Goal: Information Seeking & Learning: Learn about a topic

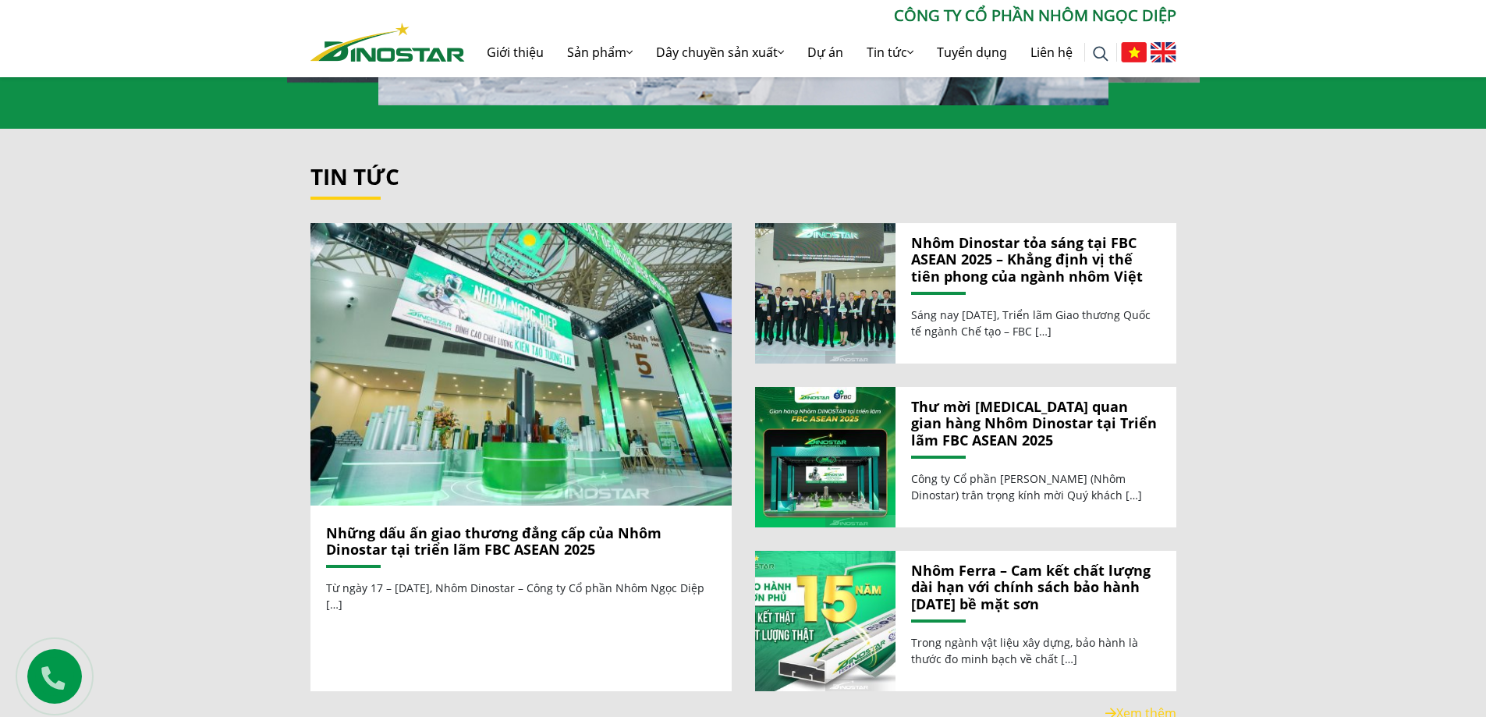
scroll to position [1716, 0]
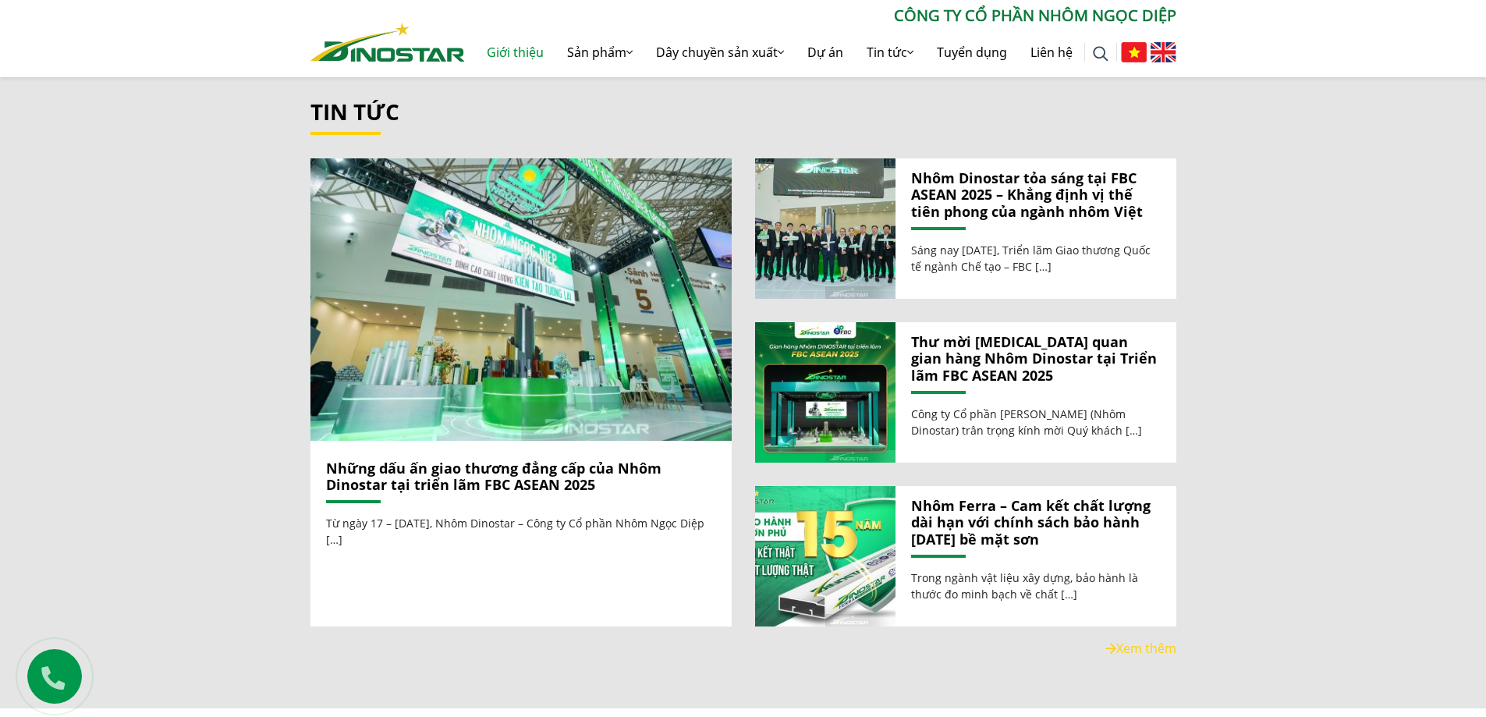
click at [503, 63] on link "Giới thiệu" at bounding box center [515, 52] width 80 height 50
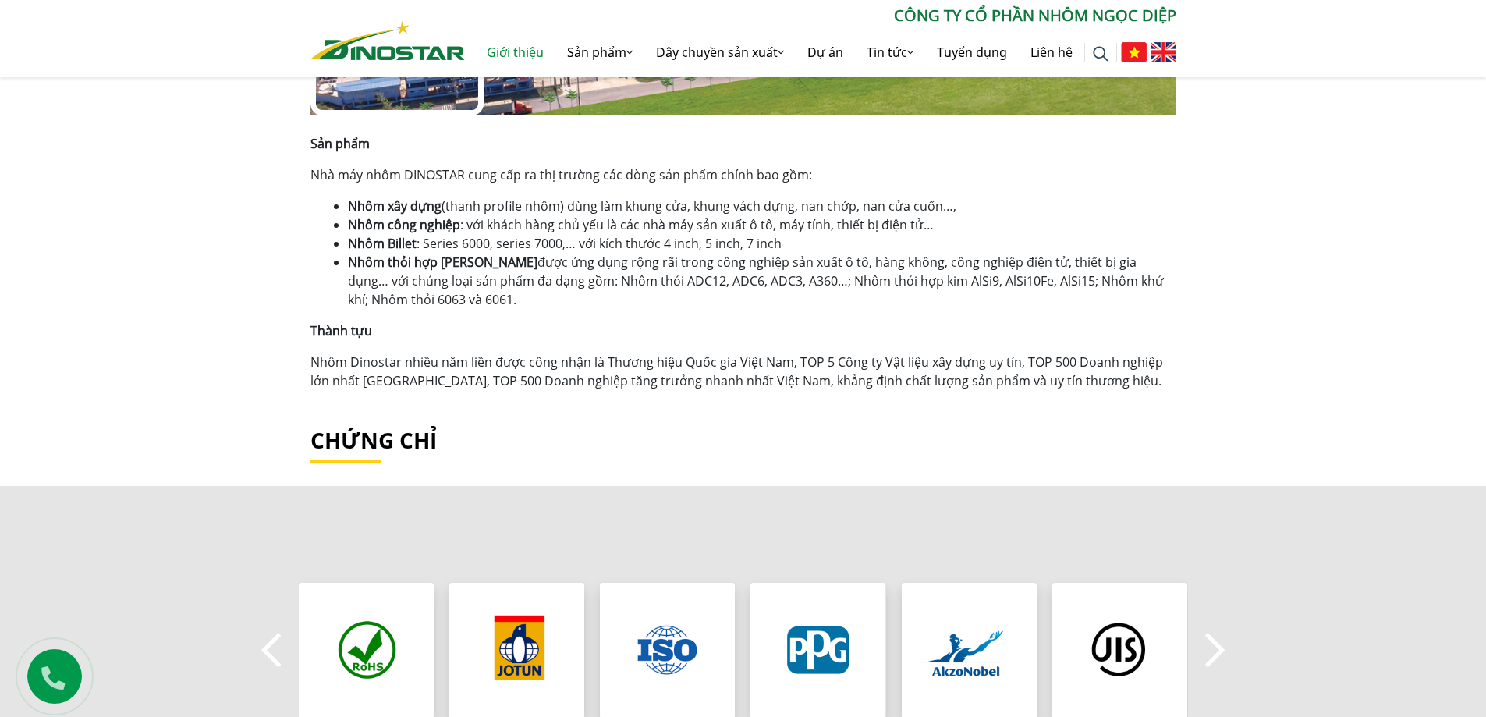
scroll to position [1014, 0]
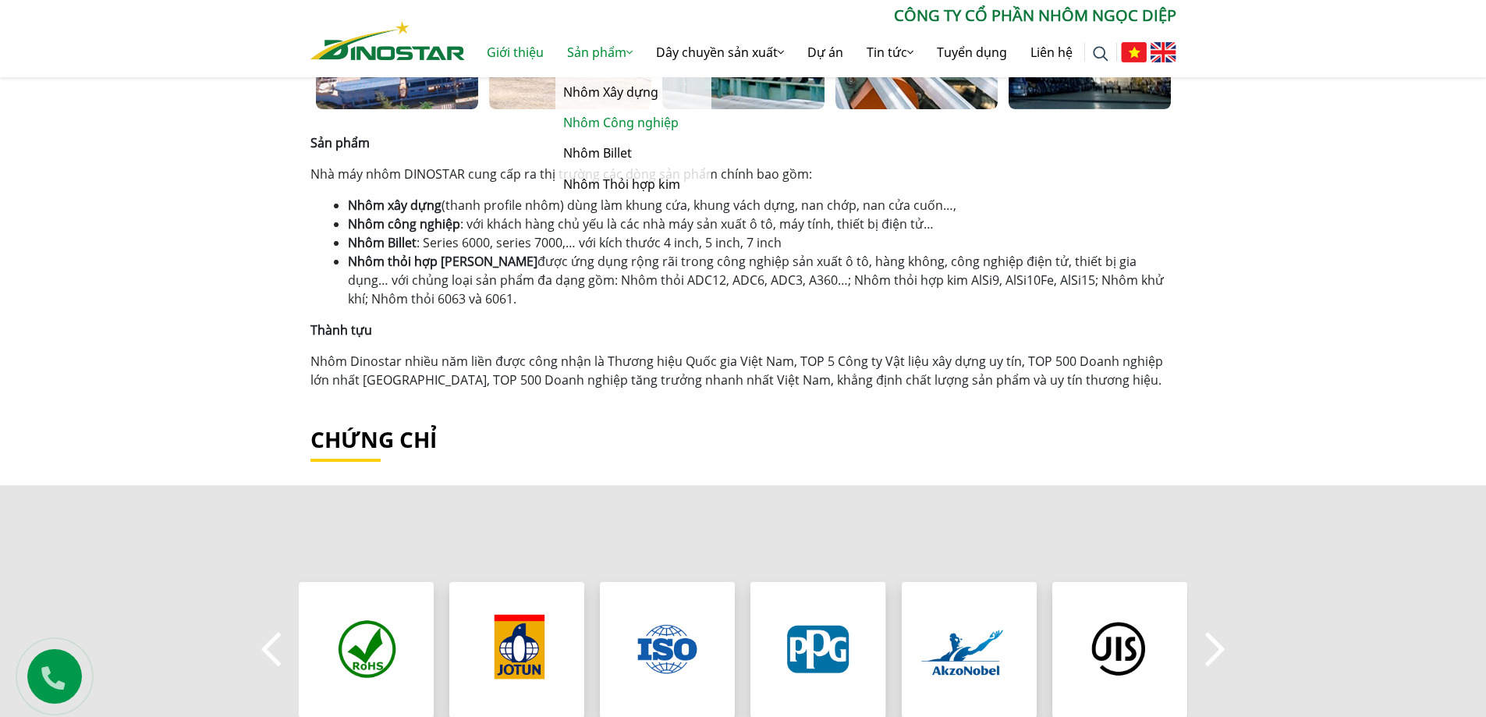
click at [597, 119] on link "Nhôm Công nghiệp" at bounding box center [633, 123] width 156 height 30
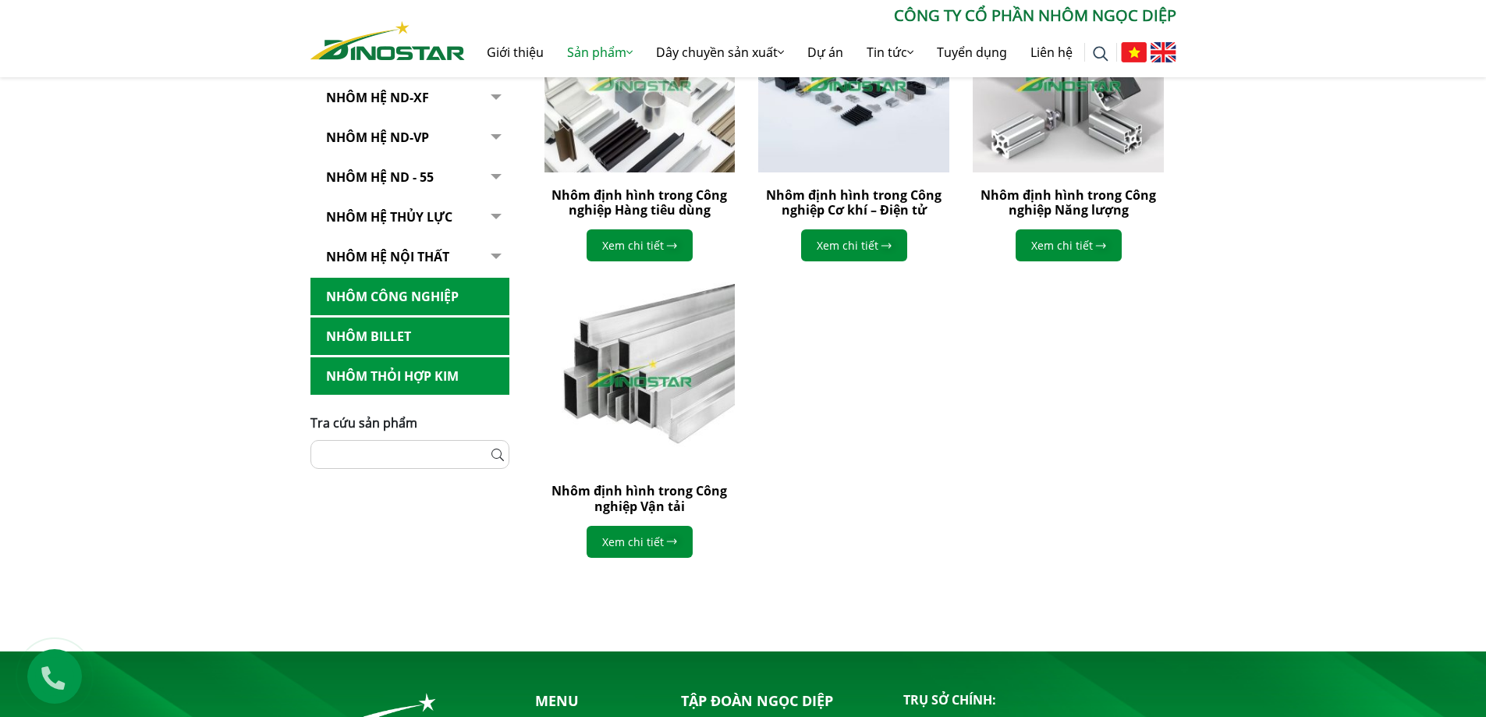
scroll to position [546, 0]
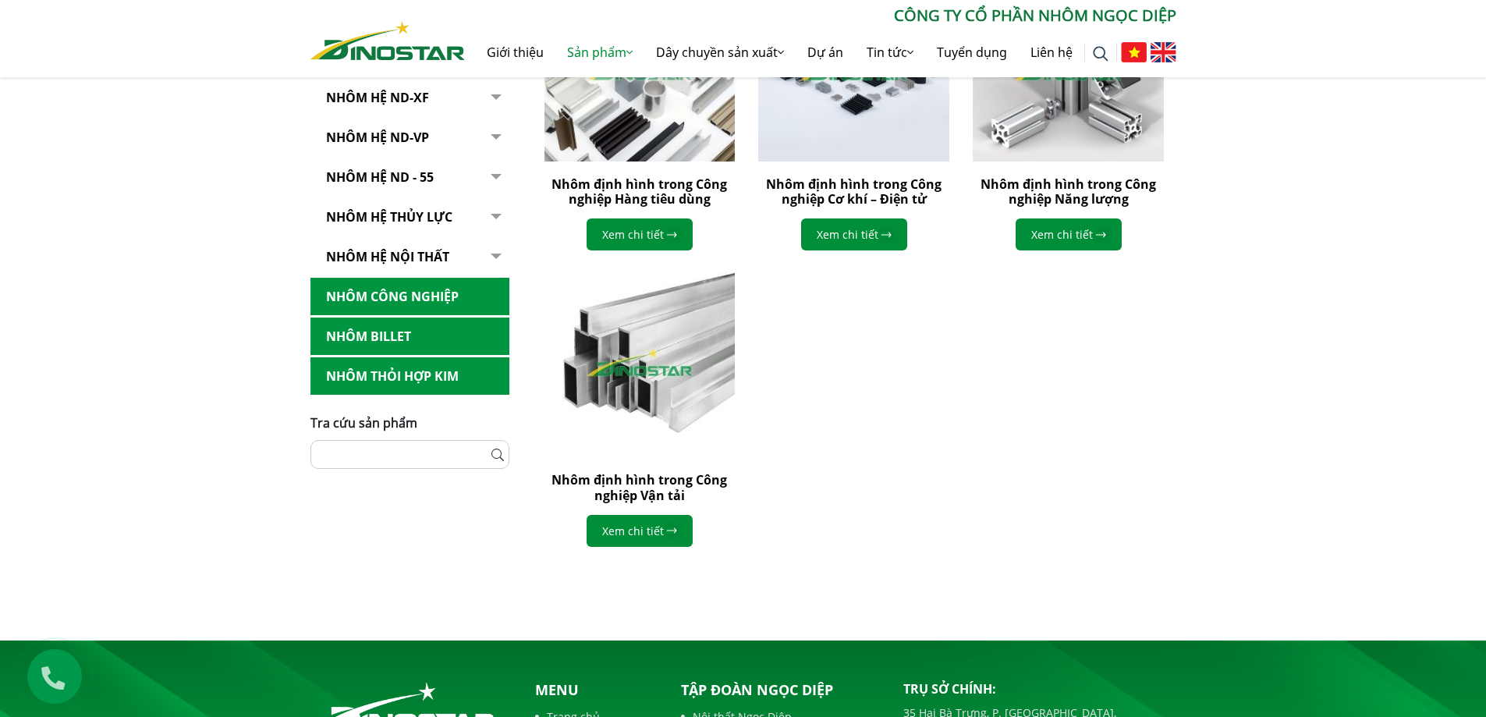
click at [424, 367] on link "Nhôm Thỏi hợp kim" at bounding box center [409, 376] width 199 height 38
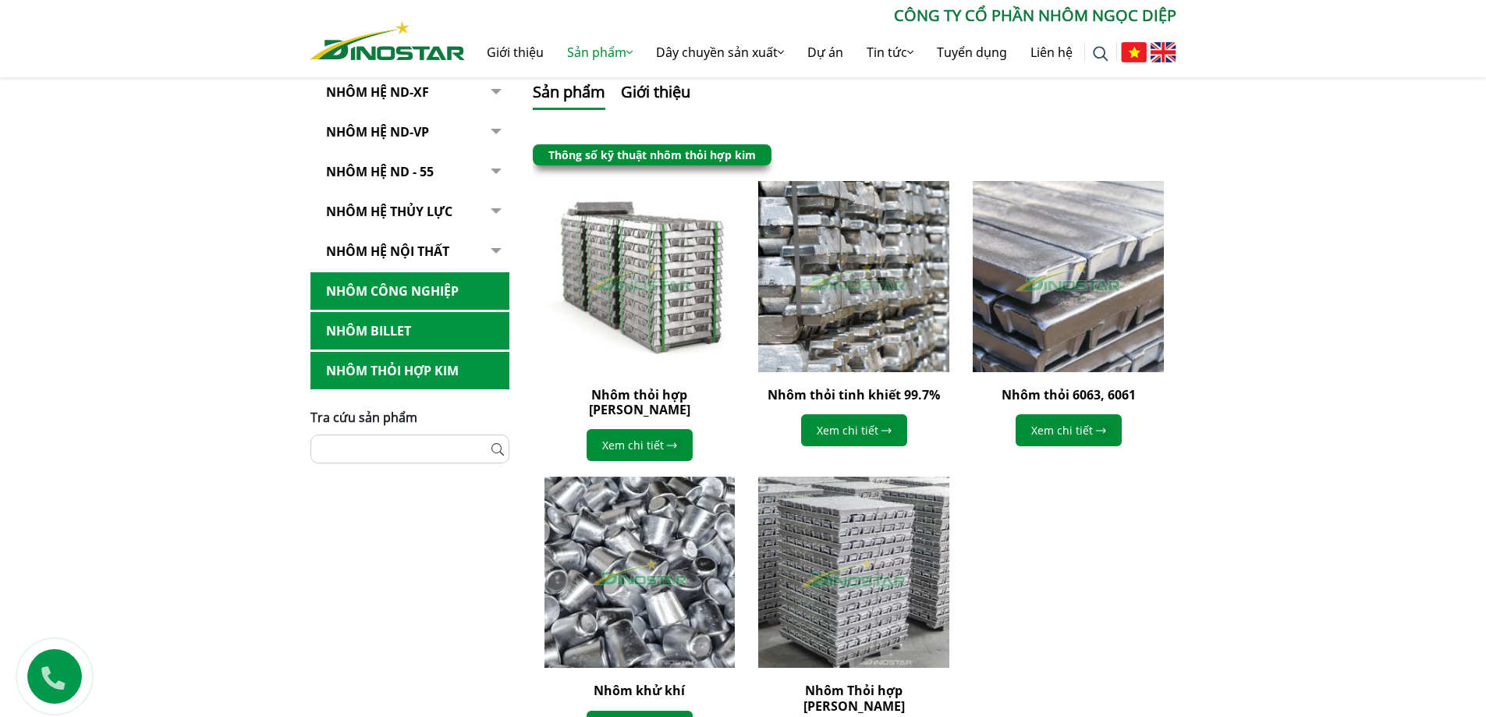
scroll to position [156, 0]
